Goal: Task Accomplishment & Management: Use online tool/utility

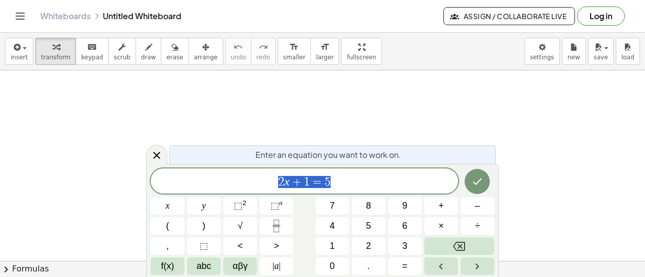
drag, startPoint x: 326, startPoint y: 95, endPoint x: 371, endPoint y: 71, distance: 50.5
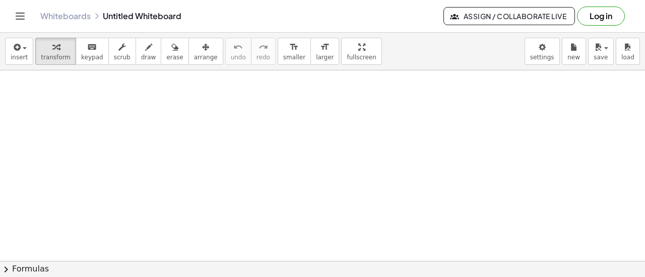
click at [612, 23] on button "Log in" at bounding box center [601, 16] width 48 height 19
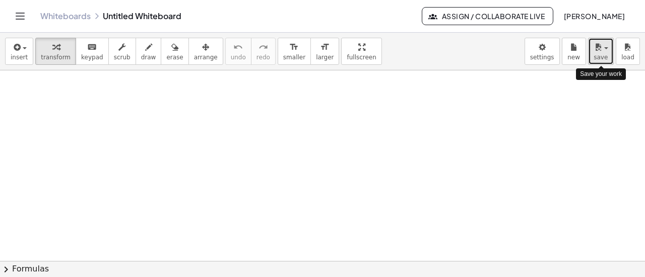
click at [599, 55] on span "save" at bounding box center [600, 57] width 14 height 7
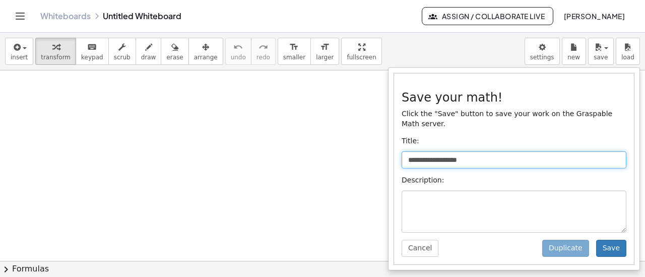
click at [514, 152] on input "**********" at bounding box center [513, 160] width 225 height 17
type input "*****"
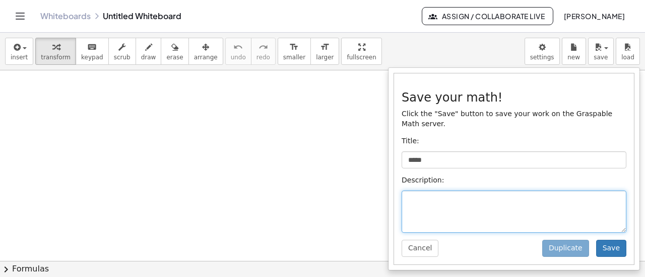
click at [597, 212] on textarea at bounding box center [513, 212] width 225 height 42
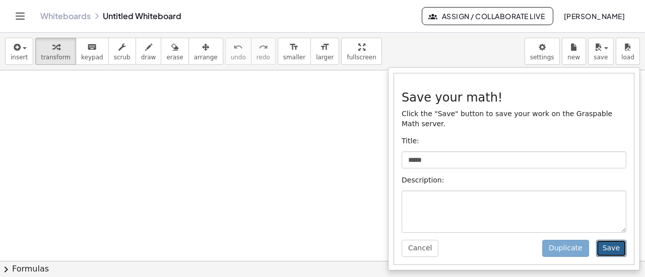
click at [614, 242] on button "Save" at bounding box center [611, 248] width 30 height 17
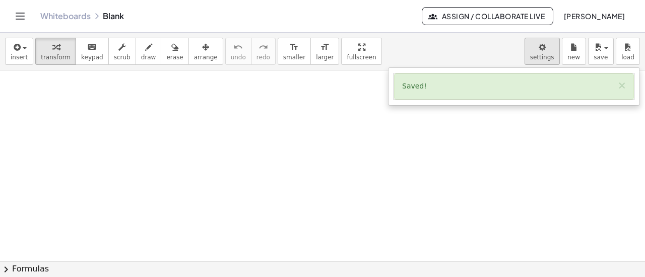
click at [551, 45] on body "Graspable Math Activities Get Started Activity Bank Assigned Work Classes White…" at bounding box center [322, 138] width 645 height 277
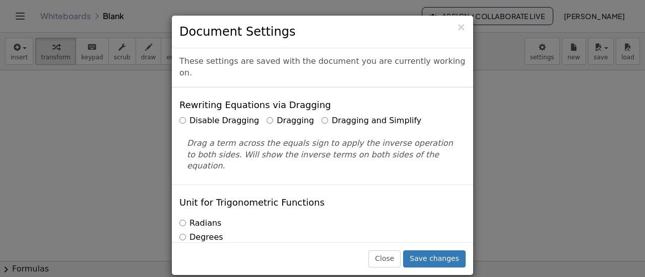
click at [368, 115] on label "Dragging and Simplify" at bounding box center [371, 121] width 100 height 12
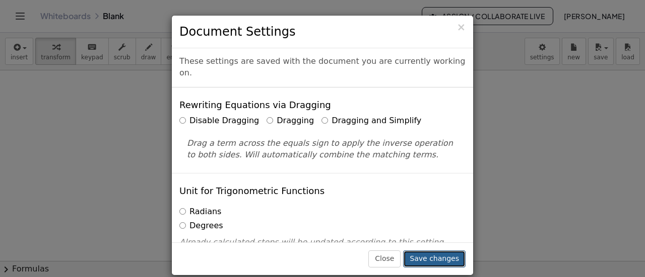
click at [421, 256] on button "Save changes" at bounding box center [434, 259] width 62 height 17
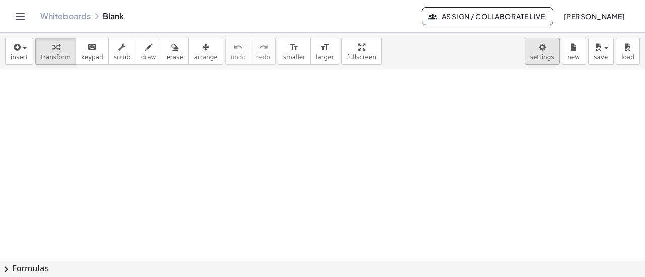
click at [534, 61] on body "Graspable Math Activities Get Started Activity Bank Assigned Work Classes White…" at bounding box center [322, 138] width 645 height 277
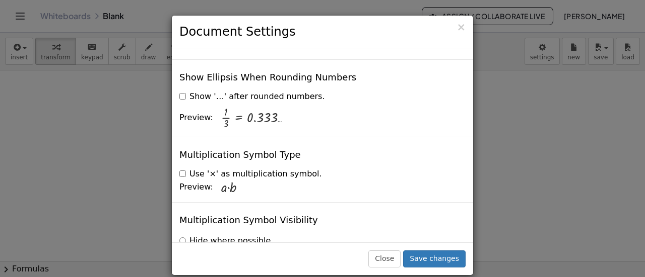
scroll to position [2487, 0]
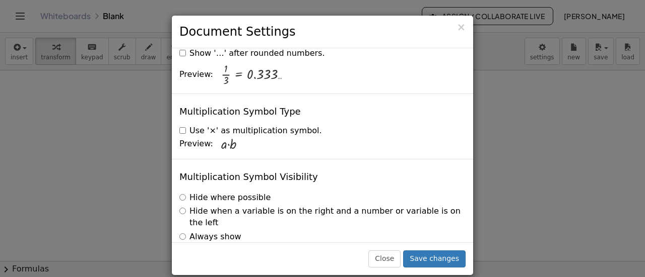
click at [180, 125] on label "Use '×' as multiplication symbol." at bounding box center [250, 131] width 143 height 12
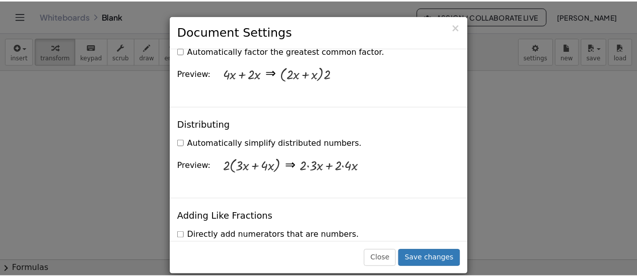
scroll to position [739, 0]
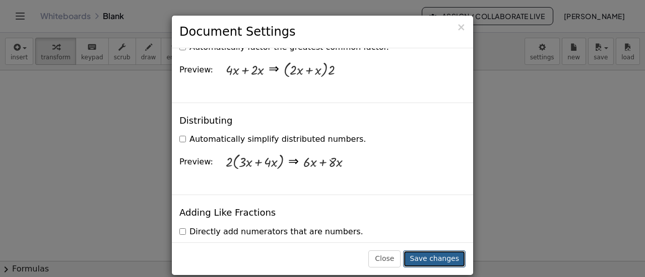
click at [439, 258] on button "Save changes" at bounding box center [434, 259] width 62 height 17
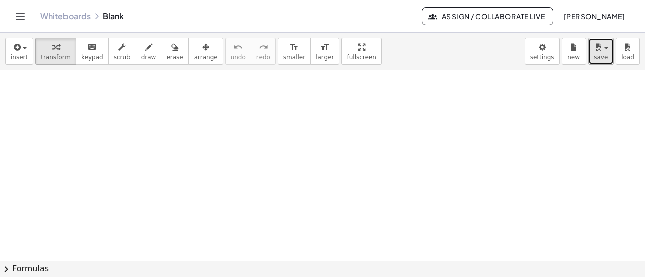
click at [594, 59] on span "save" at bounding box center [600, 57] width 14 height 7
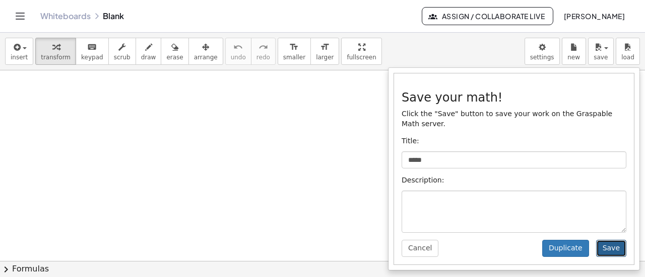
click at [615, 240] on button "Save" at bounding box center [611, 248] width 30 height 17
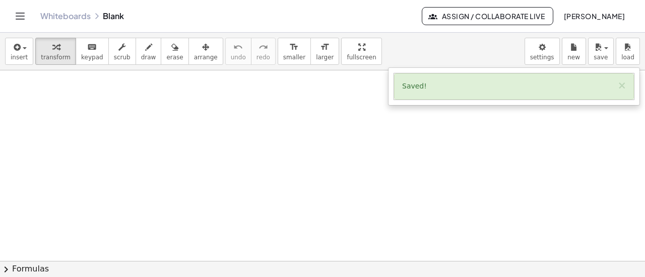
click at [459, 17] on span "Assign / Collaborate Live" at bounding box center [487, 16] width 114 height 9
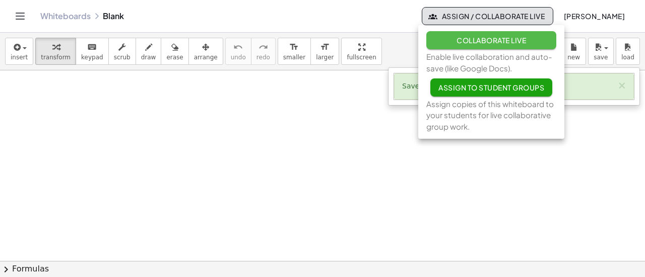
click at [522, 43] on span "Collaborate Live" at bounding box center [490, 40] width 69 height 9
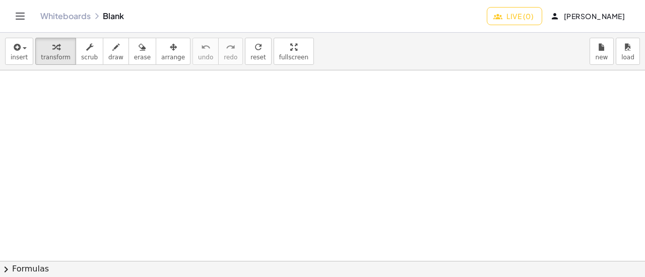
click at [524, 22] on button "Live (0)" at bounding box center [513, 16] width 55 height 18
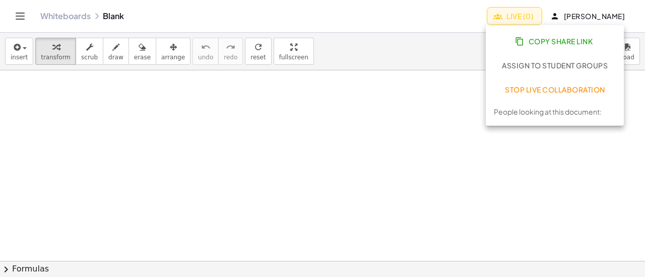
click at [568, 41] on span "Copy Share Link" at bounding box center [555, 41] width 76 height 9
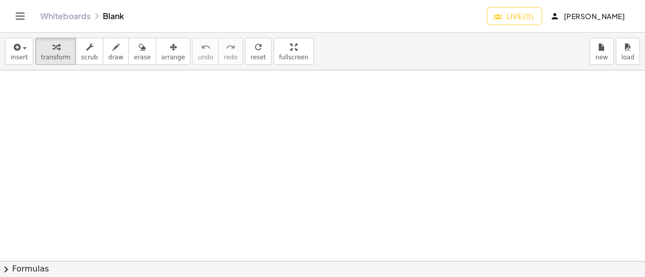
click at [22, 12] on icon "Toggle navigation" at bounding box center [20, 16] width 12 height 12
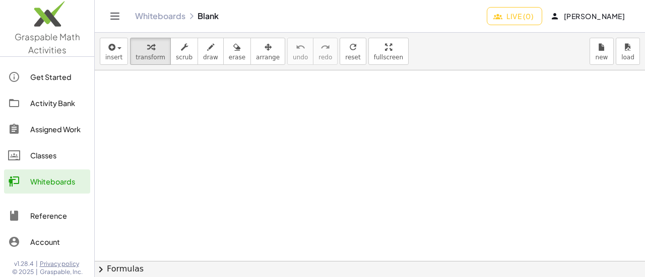
click at [64, 183] on div "Whiteboards" at bounding box center [58, 182] width 56 height 12
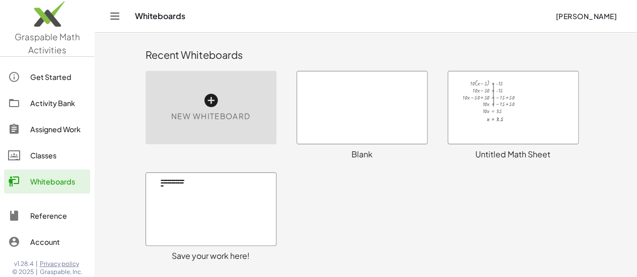
click at [378, 101] on div at bounding box center [362, 108] width 130 height 73
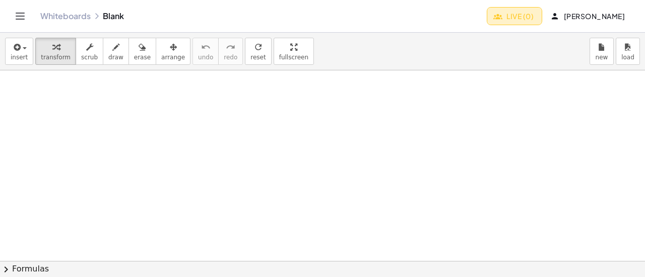
click at [521, 14] on span "Live (0)" at bounding box center [514, 16] width 38 height 9
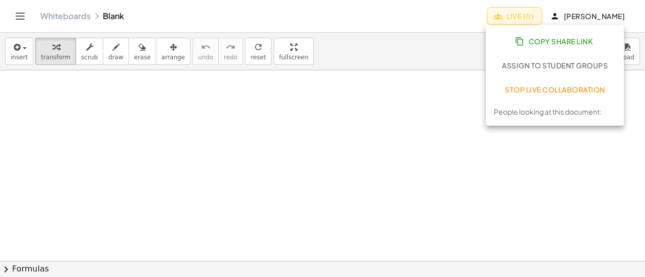
click at [544, 91] on span "Stop Live Collaboration" at bounding box center [555, 89] width 100 height 9
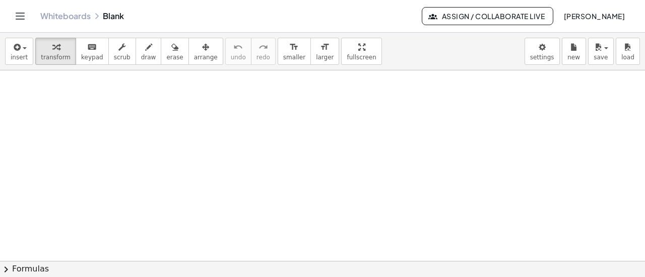
click at [26, 20] on button "Toggle navigation" at bounding box center [20, 16] width 16 height 16
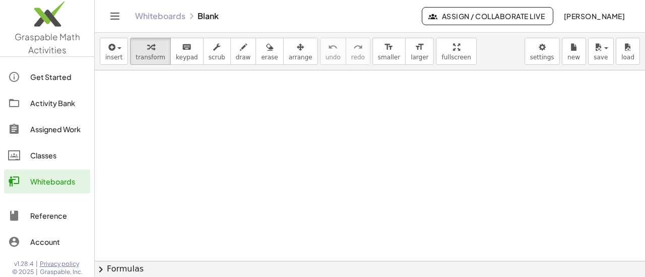
click at [585, 16] on span "Andrea Ingham" at bounding box center [593, 16] width 61 height 9
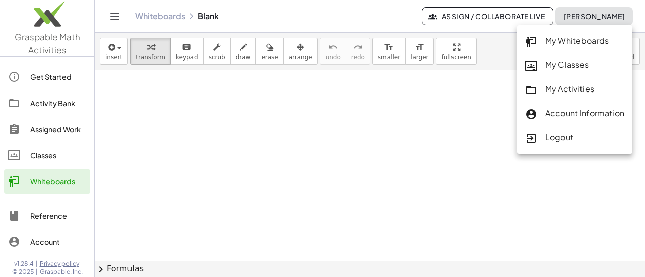
click at [553, 137] on div "Logout" at bounding box center [574, 137] width 99 height 13
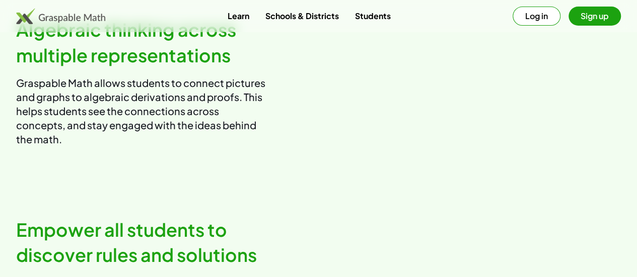
scroll to position [799, 0]
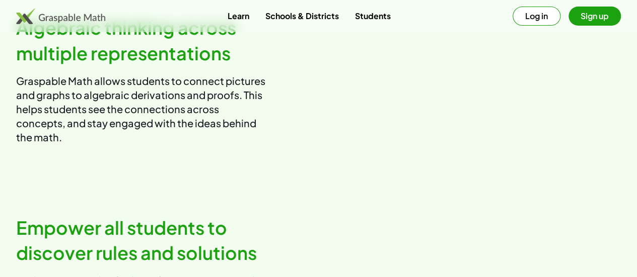
click at [488, 120] on video at bounding box center [474, 80] width 295 height 147
click at [241, 18] on link "Learn" at bounding box center [238, 16] width 38 height 19
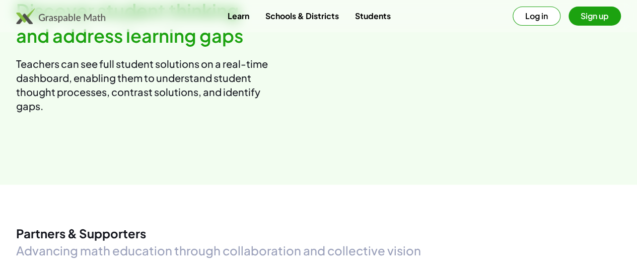
scroll to position [1248, 0]
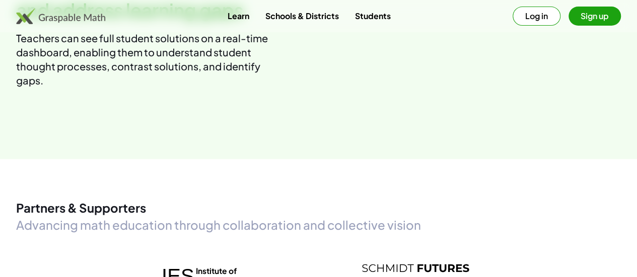
click at [105, 23] on img at bounding box center [60, 16] width 89 height 16
click at [70, 19] on img at bounding box center [60, 16] width 89 height 16
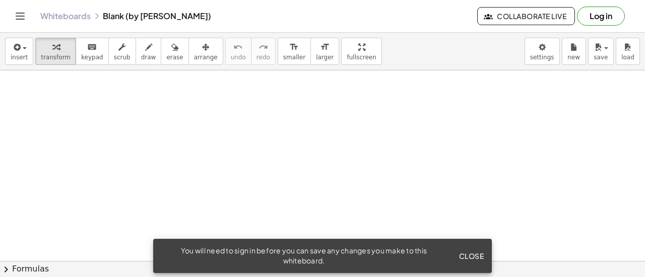
click at [15, 26] on div "Whiteboards Blank (by [PERSON_NAME]) Collaborate Live Log in" at bounding box center [322, 16] width 620 height 32
click at [23, 21] on icon "Toggle navigation" at bounding box center [20, 16] width 12 height 12
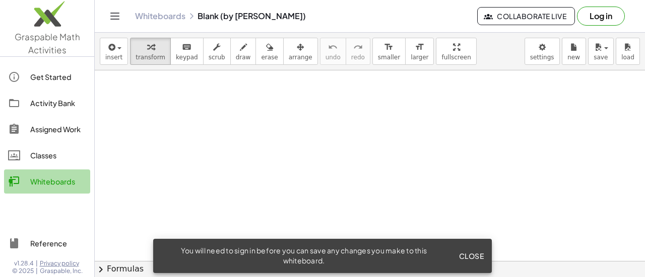
click at [66, 180] on div "Whiteboards" at bounding box center [58, 182] width 56 height 12
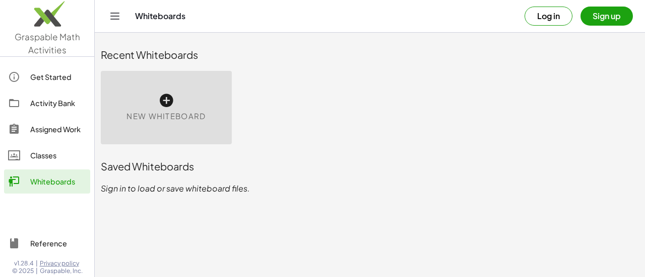
click at [185, 98] on div "New Whiteboard" at bounding box center [166, 108] width 131 height 74
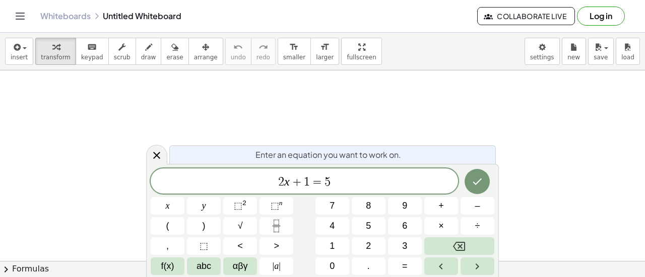
click at [137, 18] on div "Whiteboards Untitled Whiteboard" at bounding box center [258, 16] width 437 height 10
